Goal: Use online tool/utility: Use online tool/utility

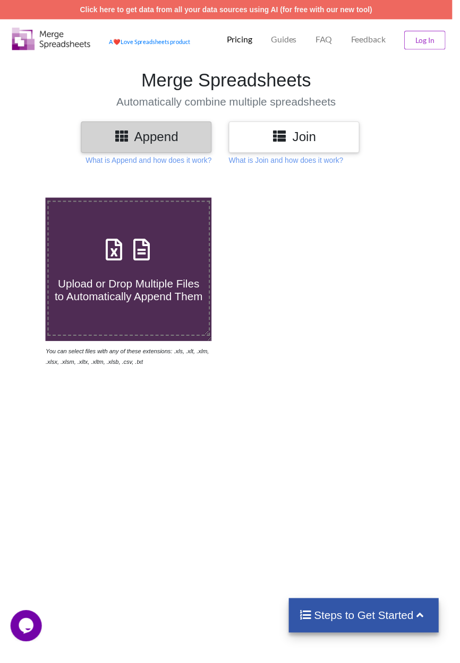
click at [162, 291] on span "Upload or Drop Multiple Files to Automatically Append Them" at bounding box center [131, 294] width 150 height 25
click at [27, 201] on input "Upload or Drop Multiple Files to Automatically Append Them" at bounding box center [27, 201] width 0 height 0
type input "C:\fakepath\IV INJECTION PATIENT LIST - SEP-2025.xlsx"
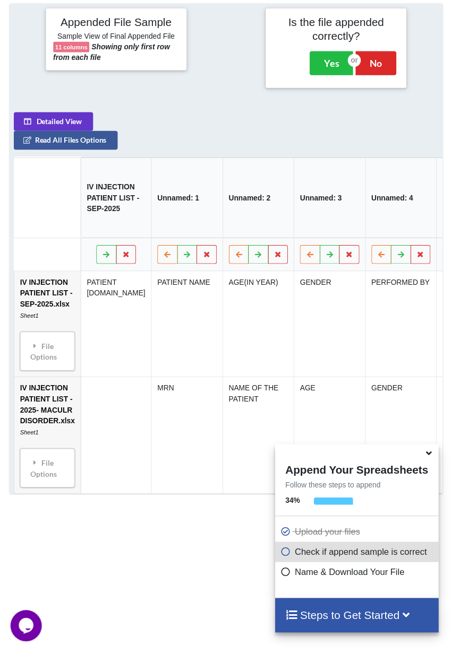
scroll to position [434, 0]
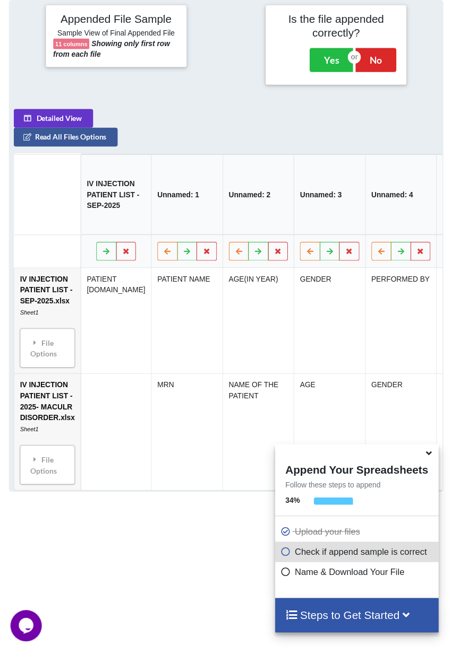
click at [439, 464] on icon at bounding box center [435, 460] width 11 height 10
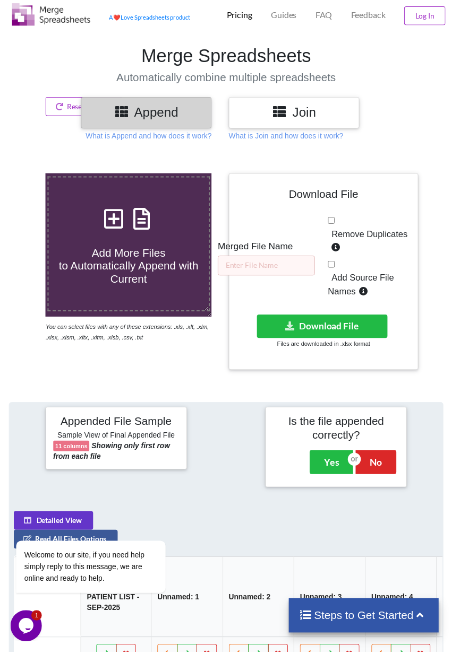
scroll to position [25, 0]
click at [341, 467] on button "Yes" at bounding box center [337, 470] width 44 height 24
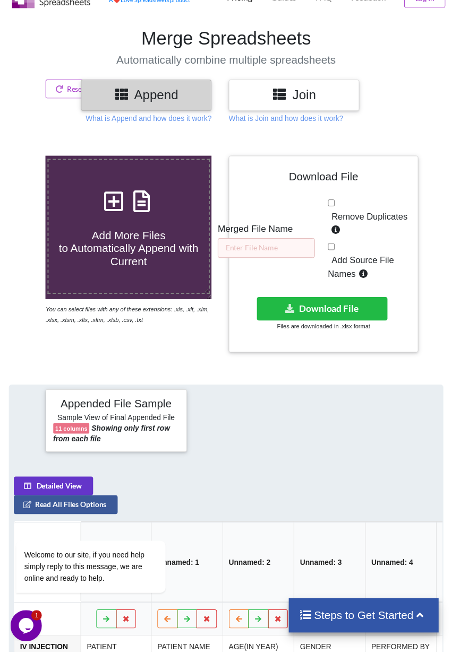
scroll to position [46, 0]
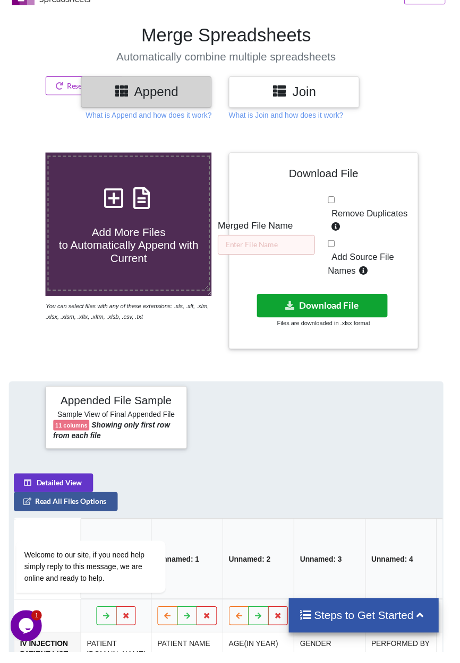
click at [350, 313] on button "Download File" at bounding box center [327, 311] width 133 height 24
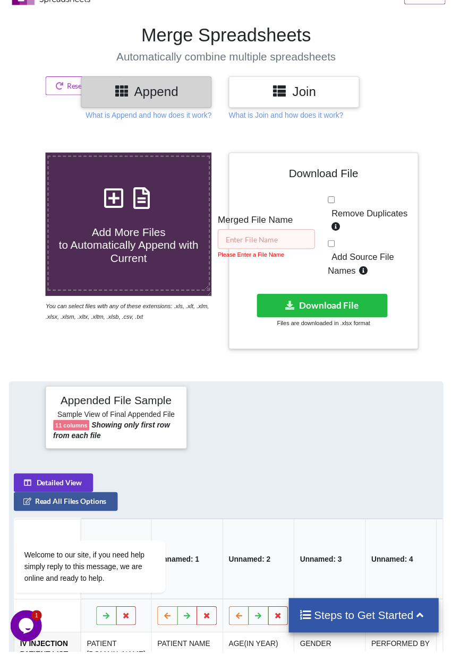
click at [282, 241] on input "text" at bounding box center [270, 243] width 99 height 20
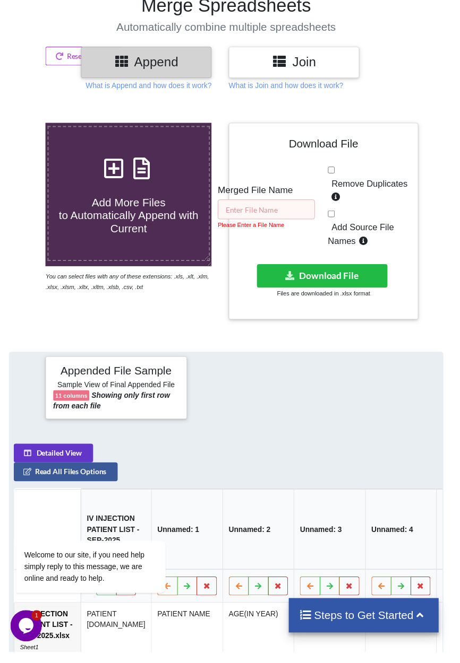
scroll to position [80, 0]
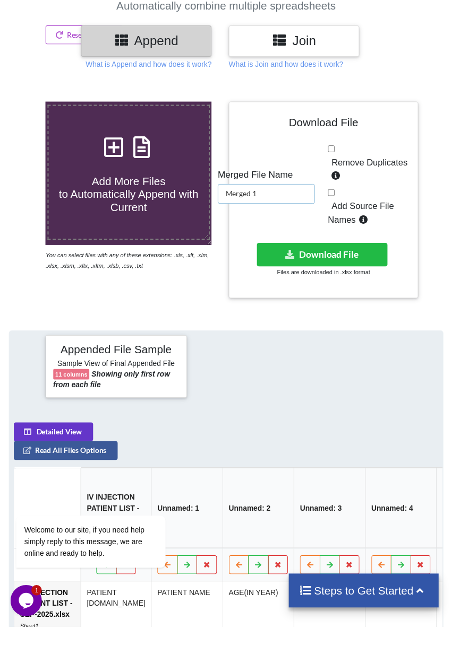
type input "Merged 1"
click at [354, 266] on button "Download File" at bounding box center [327, 277] width 133 height 24
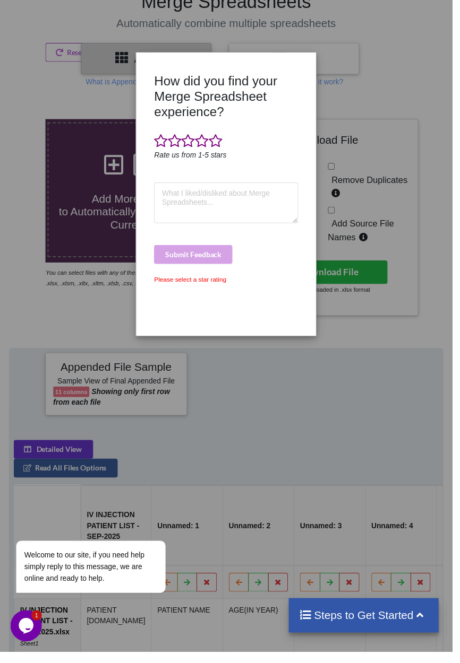
click at [361, 371] on div "How did you find your Merge Spreadsheet experience? Rate us from 1-5 stars Subm…" at bounding box center [230, 331] width 460 height 663
